Goal: Navigation & Orientation: Find specific page/section

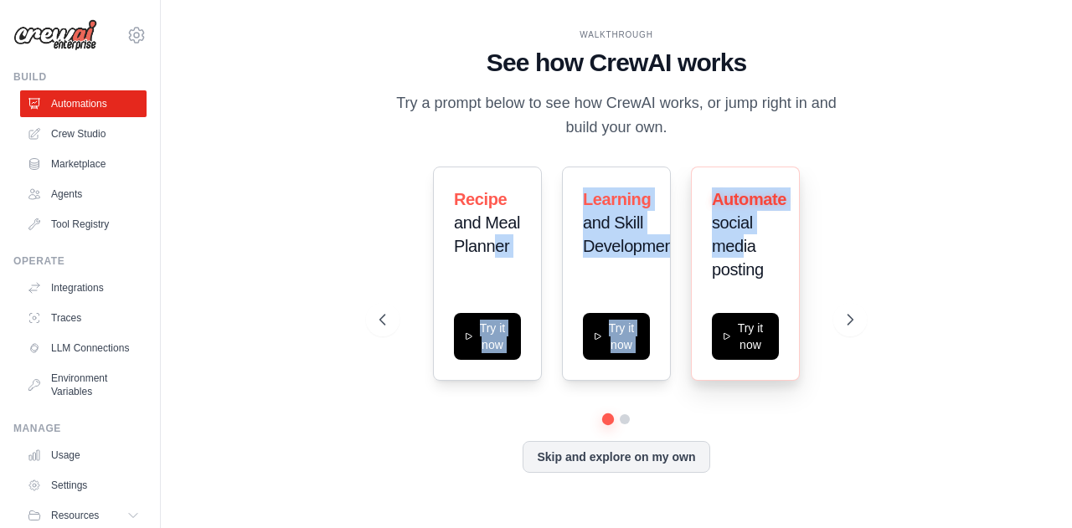
click at [747, 254] on div "Recipe and Meal Planner Try it now Learning and Skill Development Try it now Au…" at bounding box center [616, 274] width 474 height 214
click at [747, 254] on span "social media posting" at bounding box center [738, 246] width 52 height 65
drag, startPoint x: 747, startPoint y: 254, endPoint x: 422, endPoint y: 193, distance: 330.6
click at [422, 193] on div "Recipe and Meal Planner Try it now Learning and Skill Development Try it now Au…" at bounding box center [616, 274] width 474 height 214
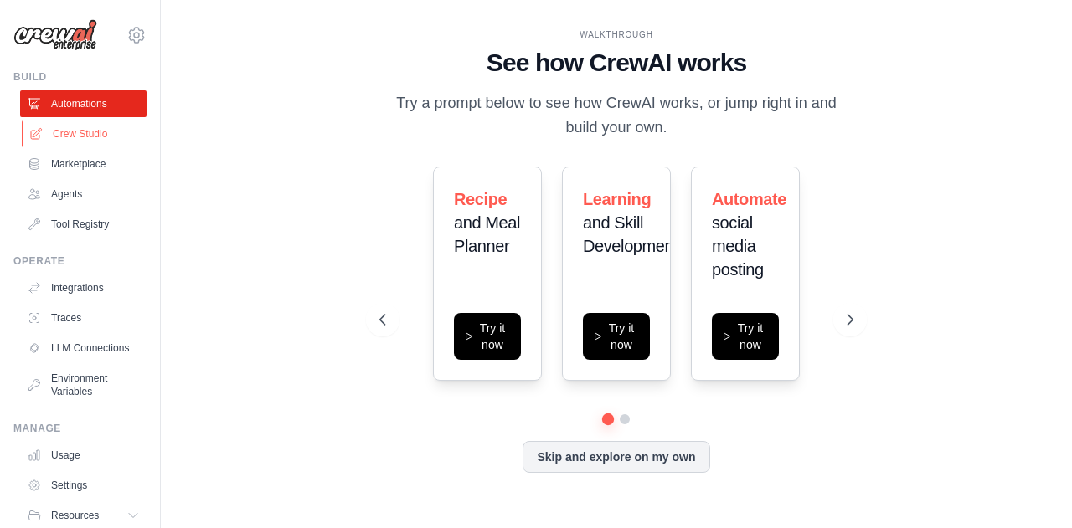
click at [48, 137] on link "Crew Studio" at bounding box center [85, 134] width 126 height 27
